Goal: Transaction & Acquisition: Purchase product/service

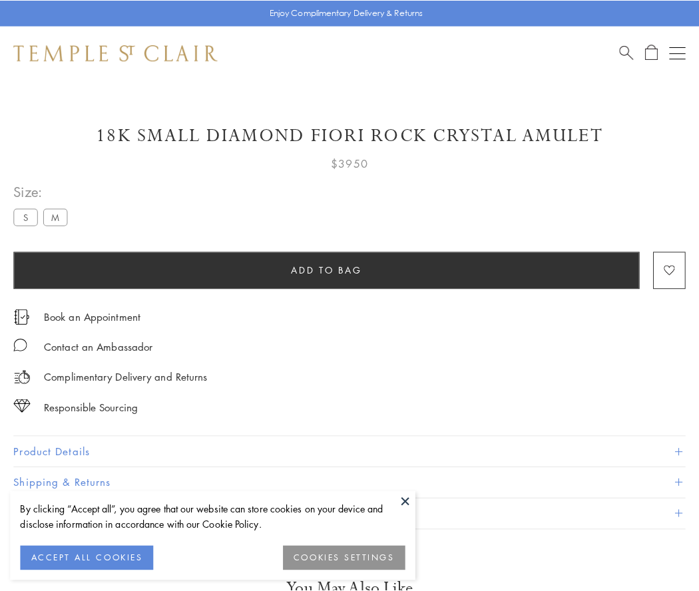
scroll to position [79, 0]
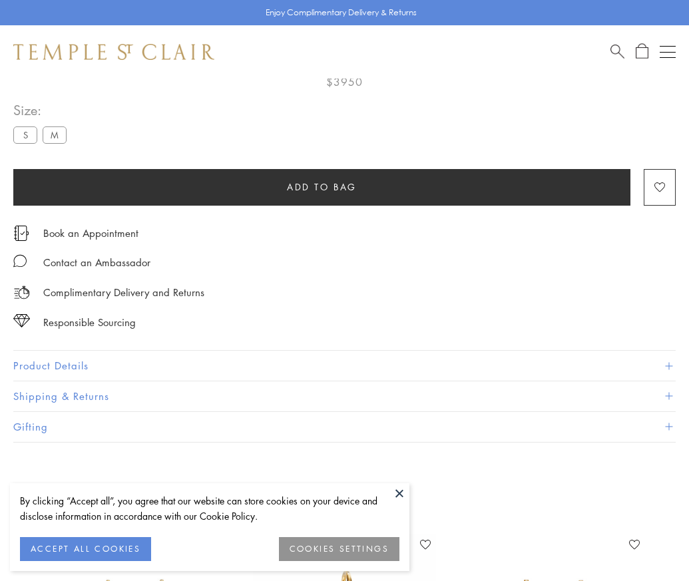
click at [321, 186] on span "Add to bag" at bounding box center [322, 187] width 70 height 15
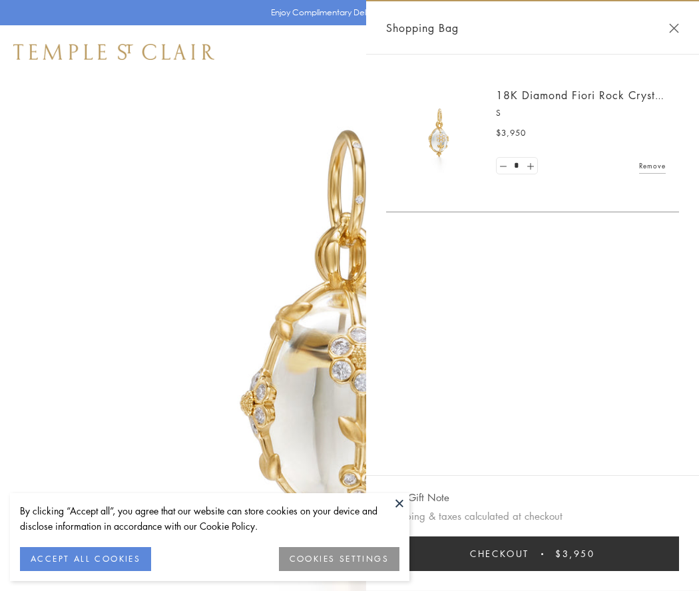
click at [532, 554] on button "Checkout $3,950" at bounding box center [532, 553] width 293 height 35
